Goal: Task Accomplishment & Management: Complete application form

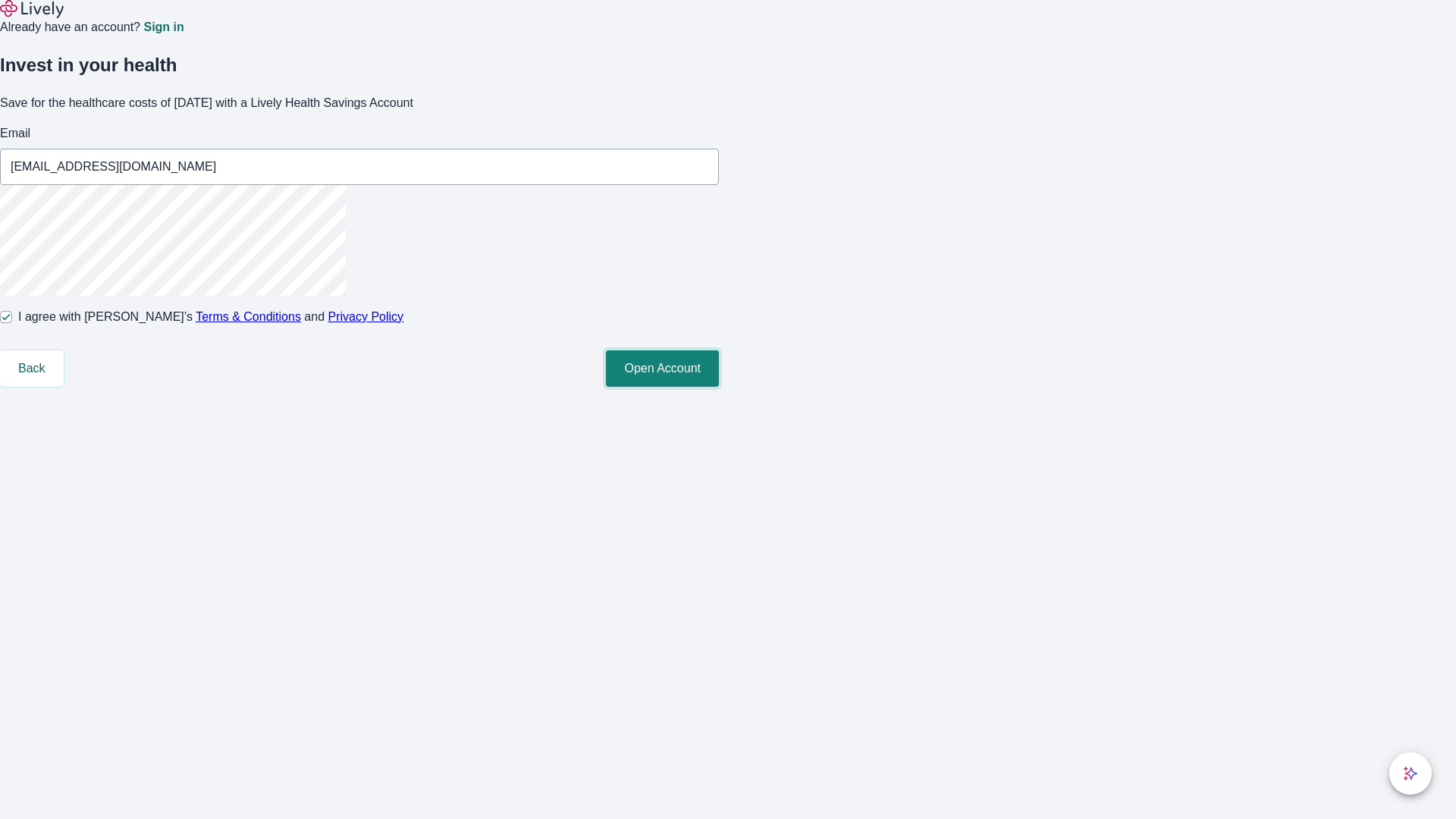
click at [719, 387] on button "Open Account" at bounding box center [662, 369] width 113 height 37
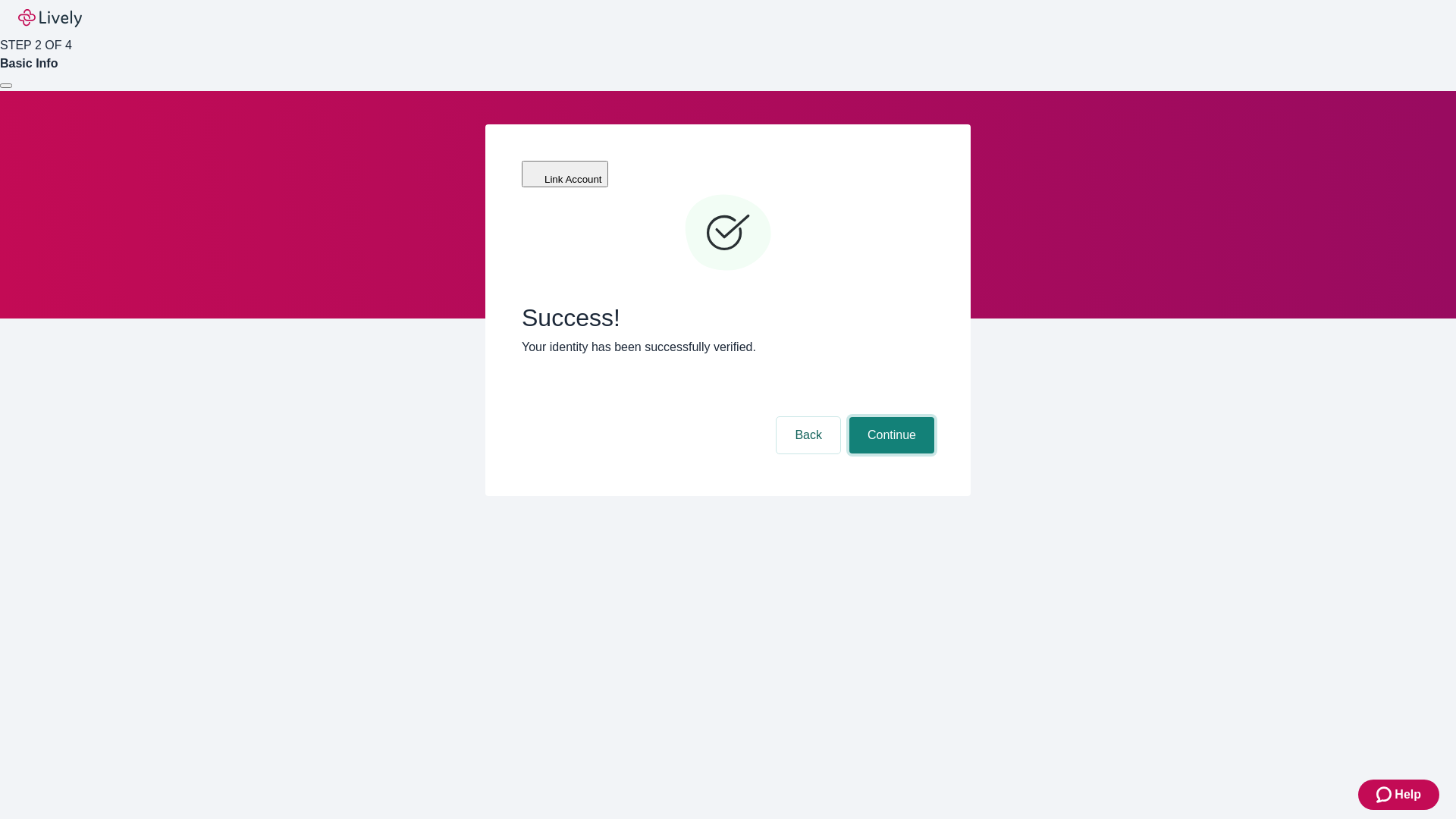
click at [890, 417] on button "Continue" at bounding box center [892, 436] width 85 height 37
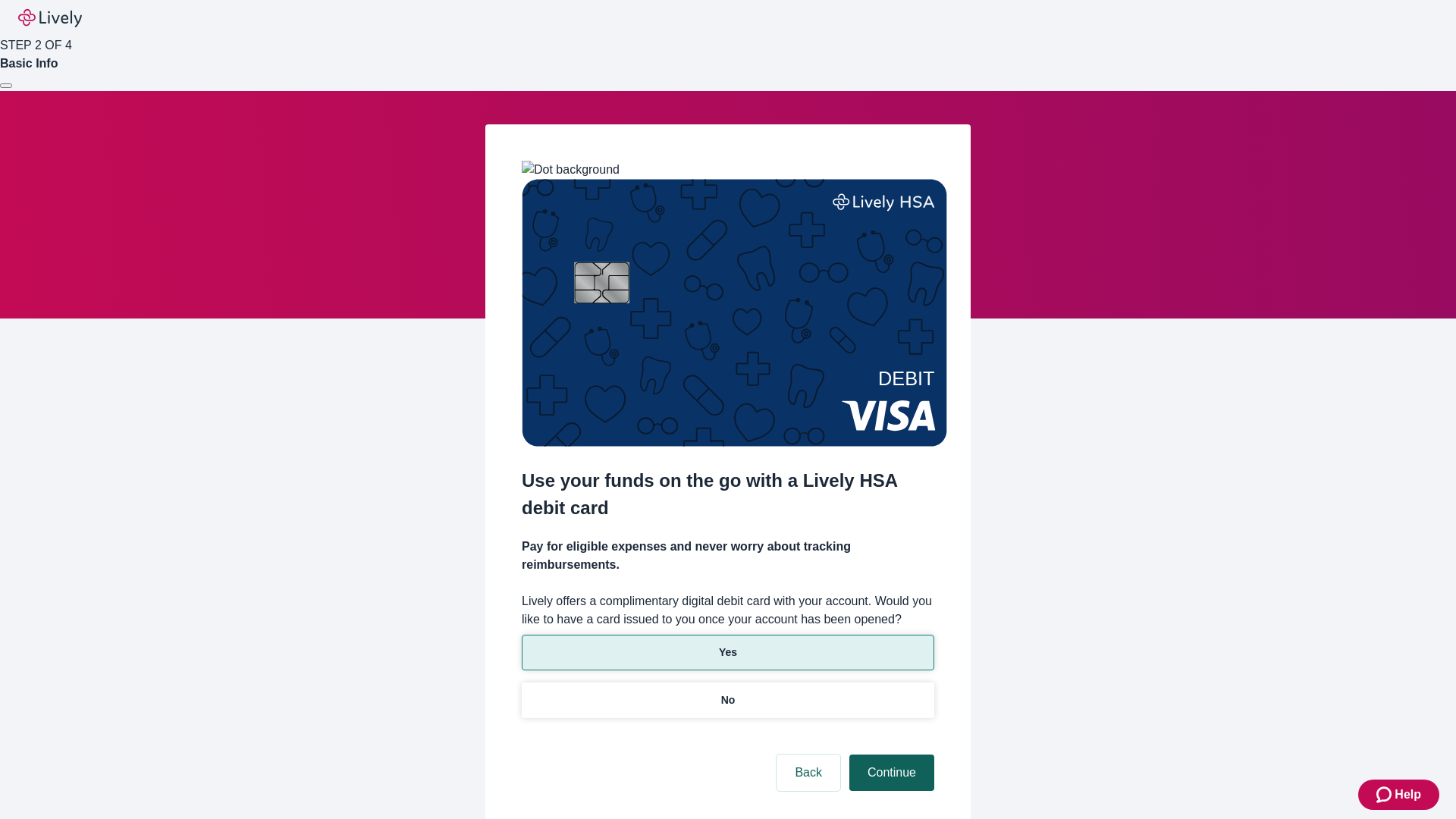
click at [728, 645] on p "Yes" at bounding box center [728, 652] width 18 height 16
click at [890, 755] on button "Continue" at bounding box center [892, 773] width 85 height 37
